Goal: Navigation & Orientation: Understand site structure

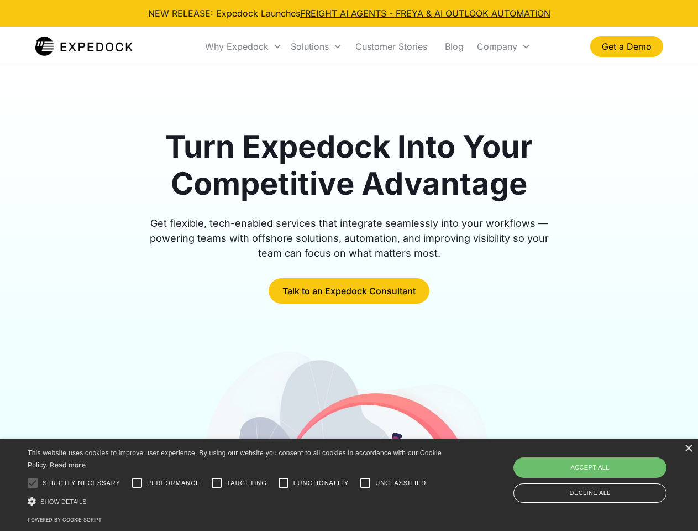
click at [244, 46] on div "Why Expedock" at bounding box center [237, 46] width 64 height 11
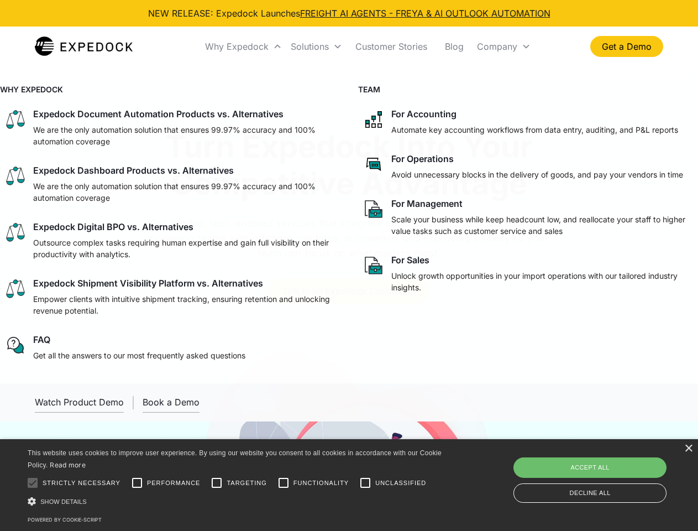
click at [316, 46] on div "Solutions" at bounding box center [310, 46] width 38 height 11
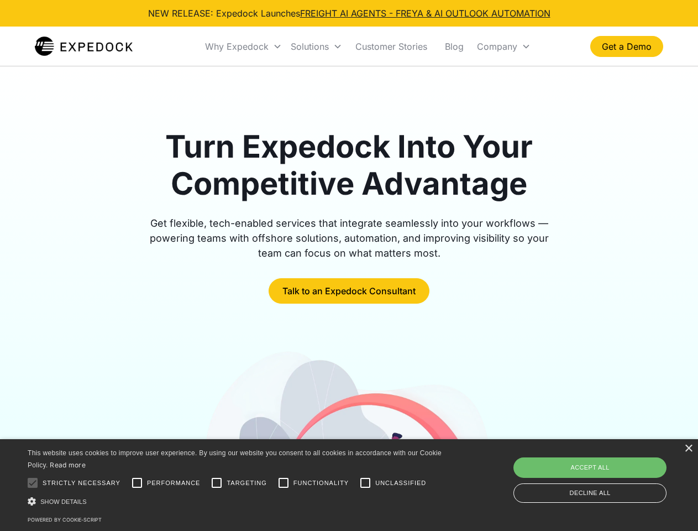
click at [504, 46] on div "Company" at bounding box center [497, 46] width 40 height 11
click at [33, 483] on div at bounding box center [33, 483] width 22 height 22
click at [137, 483] on input "Performance" at bounding box center [137, 483] width 22 height 22
checkbox input "true"
click at [217, 483] on input "Targeting" at bounding box center [217, 483] width 22 height 22
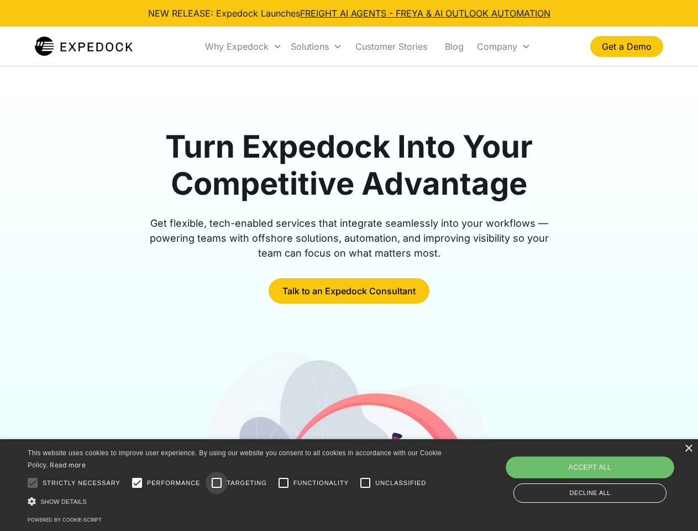
checkbox input "true"
click at [284, 483] on input "Functionality" at bounding box center [284, 483] width 22 height 22
checkbox input "true"
click at [365, 483] on input "Unclassified" at bounding box center [365, 483] width 22 height 22
checkbox input "true"
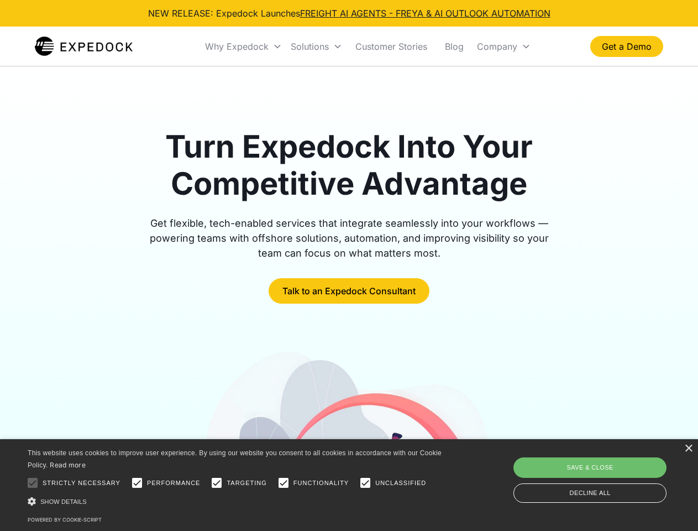
click at [237, 501] on div "Show details Hide details" at bounding box center [237, 501] width 418 height 12
